Goal: Transaction & Acquisition: Subscribe to service/newsletter

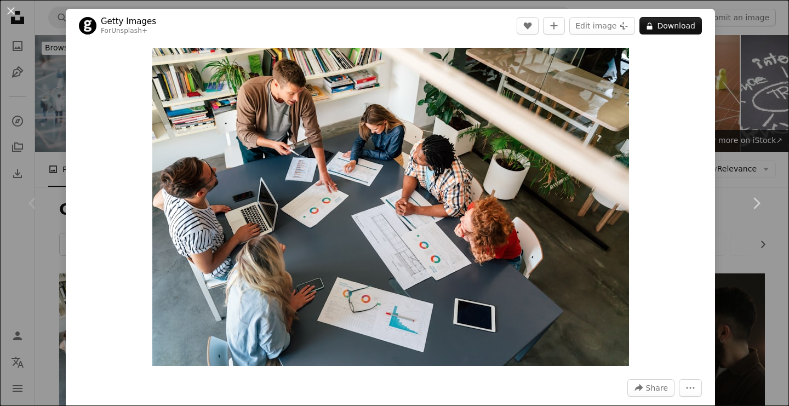
scroll to position [135, 0]
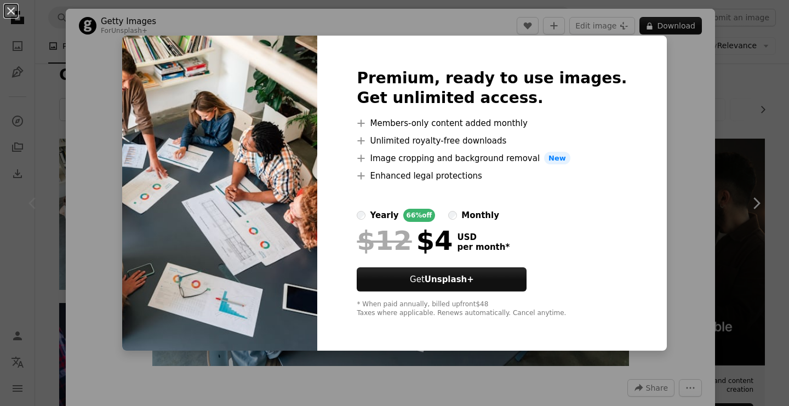
click at [660, 84] on div "An X shape Premium, ready to use images. Get unlimited access. A plus sign Memb…" at bounding box center [394, 203] width 789 height 406
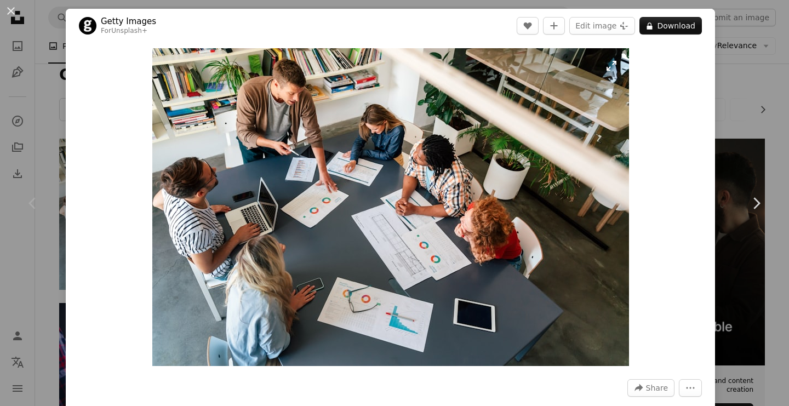
click at [293, 136] on img "Zoom in on this image" at bounding box center [390, 207] width 477 height 318
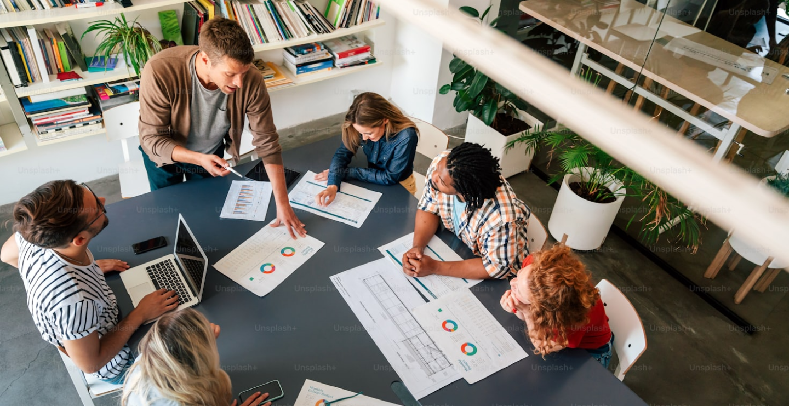
scroll to position [60, 0]
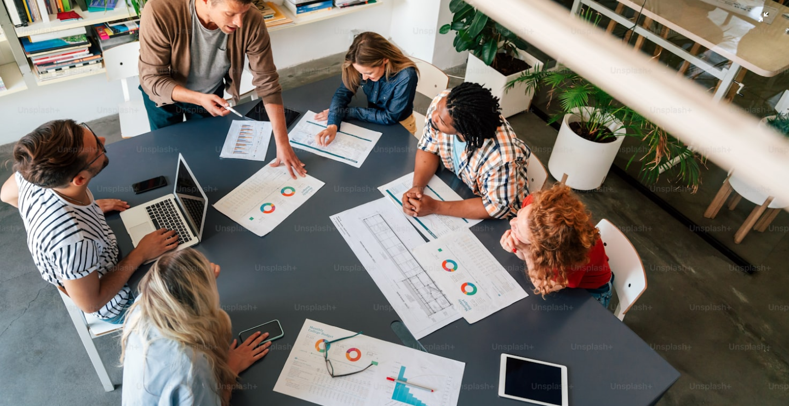
click at [682, 171] on img "Zoom out on this image" at bounding box center [394, 202] width 790 height 527
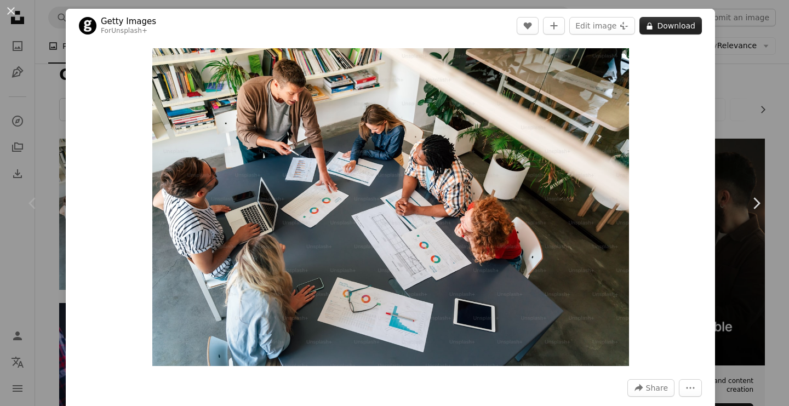
click at [680, 25] on button "A lock Download" at bounding box center [671, 26] width 62 height 18
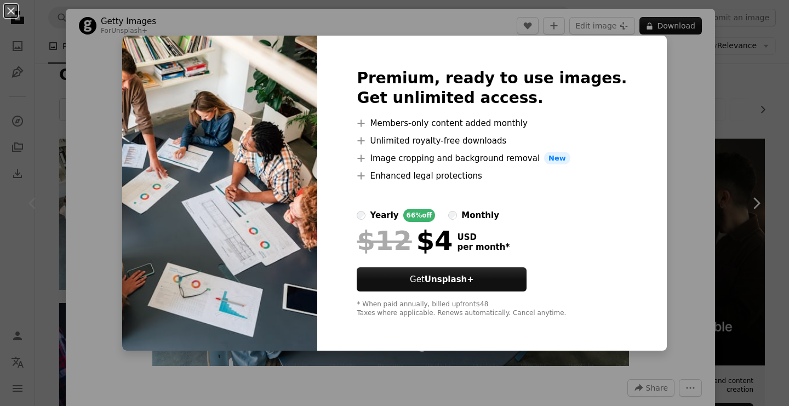
click at [278, 238] on img at bounding box center [219, 194] width 195 height 316
click at [450, 284] on button "Get Unsplash+" at bounding box center [442, 279] width 170 height 24
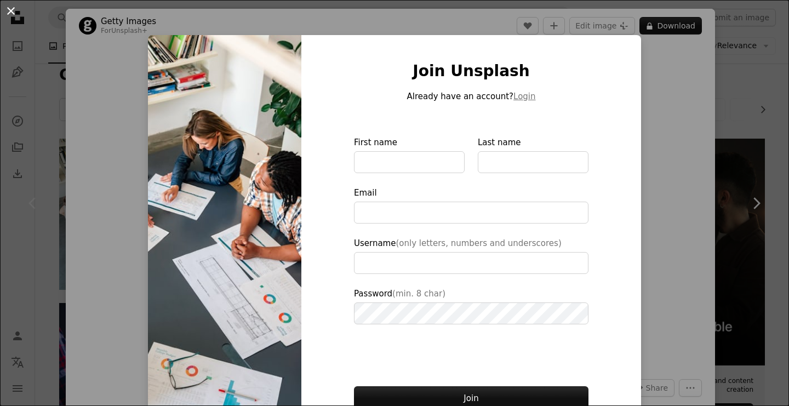
click at [10, 12] on button "An X shape" at bounding box center [10, 10] width 13 height 13
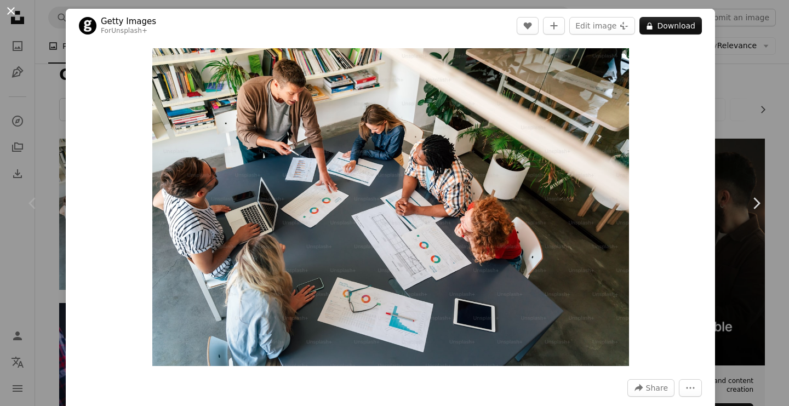
click at [10, 13] on button "An X shape" at bounding box center [10, 10] width 13 height 13
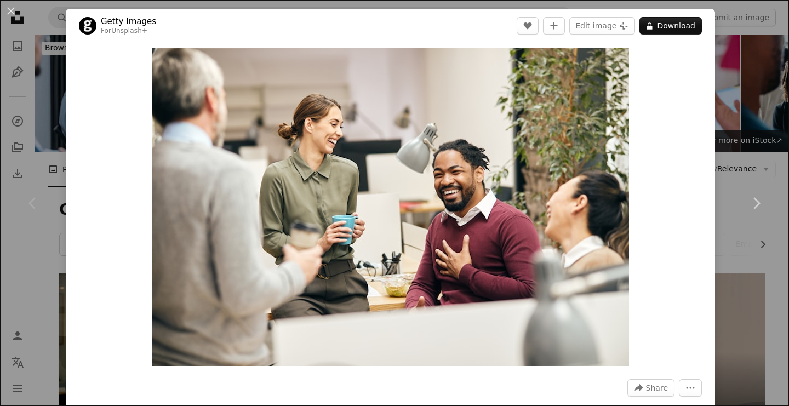
scroll to position [30, 0]
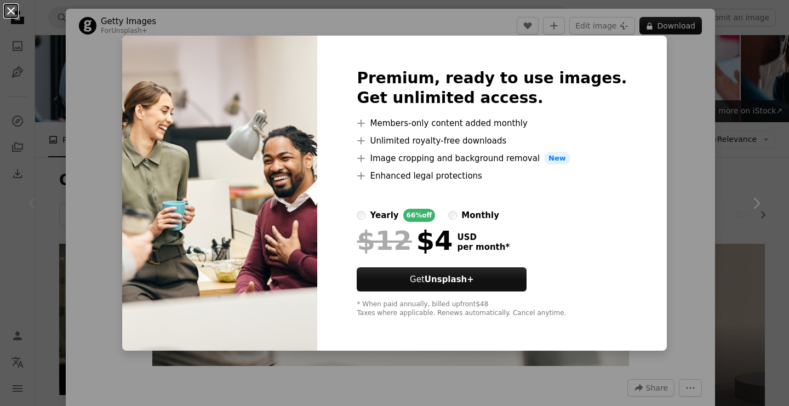
click at [9, 12] on button "An X shape" at bounding box center [10, 10] width 13 height 13
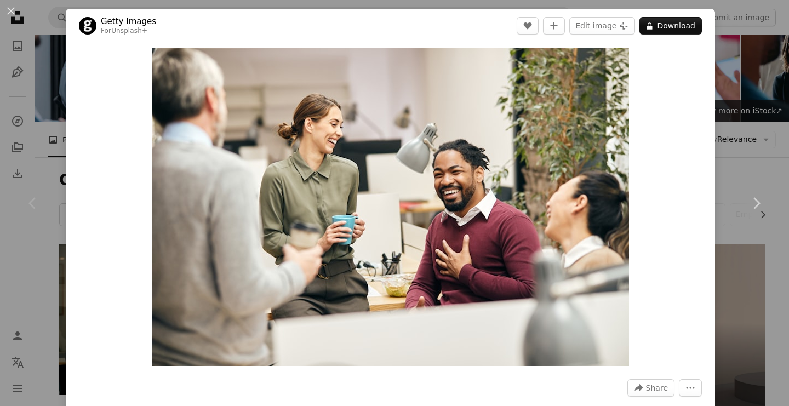
click at [9, 12] on button "An X shape" at bounding box center [10, 10] width 13 height 13
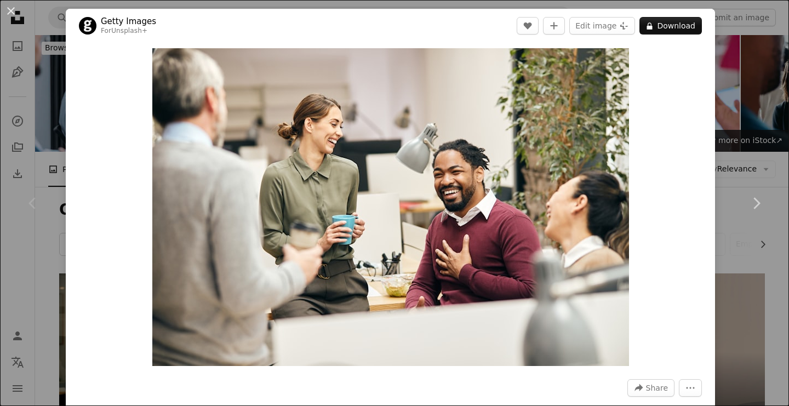
scroll to position [30, 0]
